Goal: Task Accomplishment & Management: Complete application form

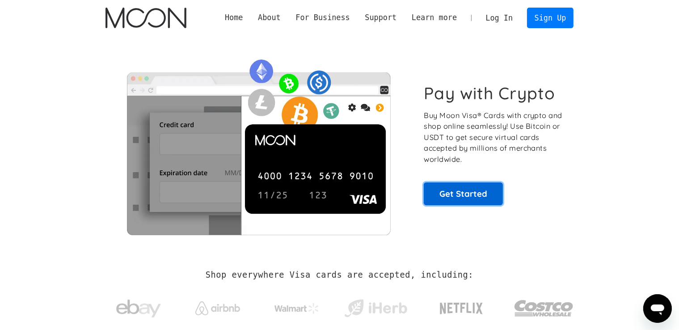
click at [455, 194] on link "Get Started" at bounding box center [463, 193] width 79 height 22
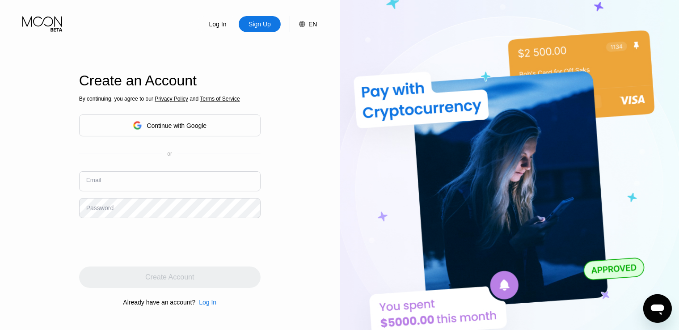
click at [118, 183] on input "text" at bounding box center [169, 181] width 181 height 20
click at [108, 184] on input "text" at bounding box center [169, 181] width 181 height 20
type input "manifestinggreatness66@outlook.com"
